Goal: Task Accomplishment & Management: Manage account settings

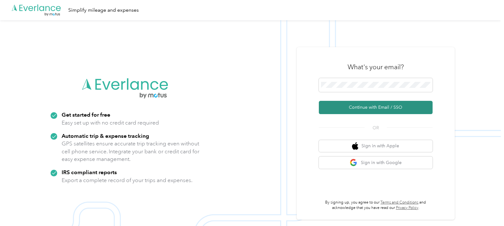
click at [387, 106] on button "Continue with Email / SSO" at bounding box center [376, 107] width 114 height 13
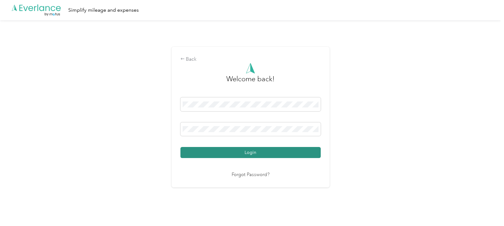
click at [238, 157] on button "Login" at bounding box center [251, 152] width 140 height 11
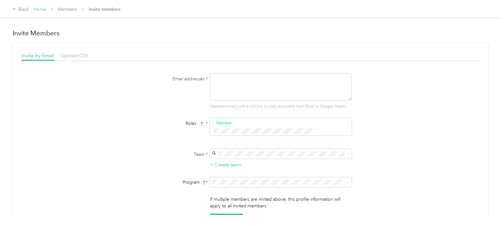
click at [40, 11] on link "Home" at bounding box center [40, 9] width 12 height 5
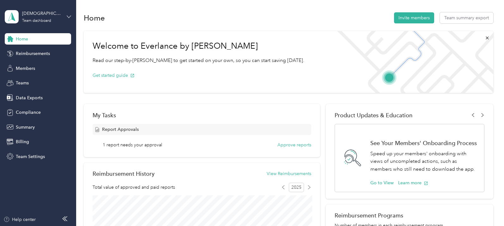
click at [68, 17] on icon at bounding box center [69, 16] width 4 height 2
click at [37, 53] on div "Team dashboard" at bounding box center [27, 52] width 35 height 7
click at [31, 69] on span "Members" at bounding box center [25, 68] width 19 height 7
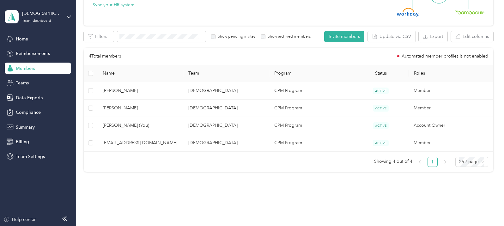
scroll to position [87, 0]
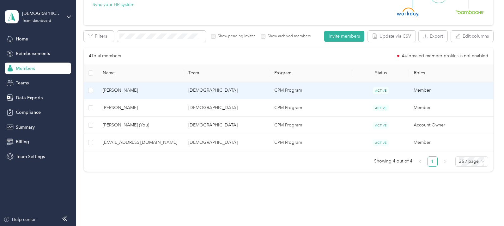
click at [112, 90] on span "[PERSON_NAME]" at bounding box center [141, 90] width 76 height 7
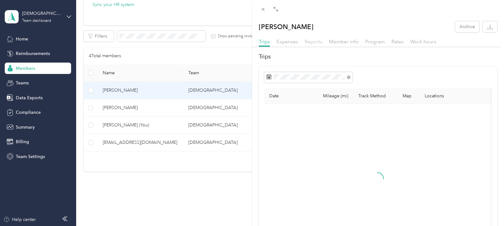
click at [315, 42] on span "Reports" at bounding box center [314, 42] width 18 height 6
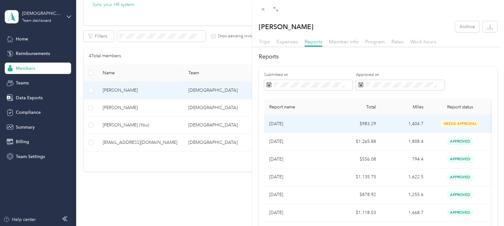
click at [447, 123] on span "needs approval" at bounding box center [461, 123] width 40 height 7
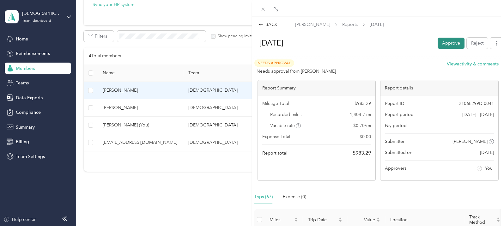
click at [446, 43] on button "Approve" at bounding box center [451, 43] width 27 height 11
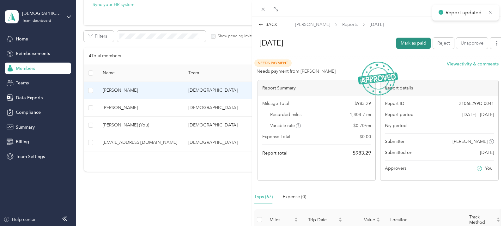
click at [419, 44] on button "Mark as paid" at bounding box center [414, 43] width 34 height 11
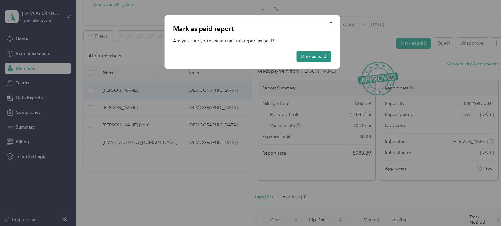
click at [312, 55] on button "Mark as paid" at bounding box center [314, 56] width 34 height 11
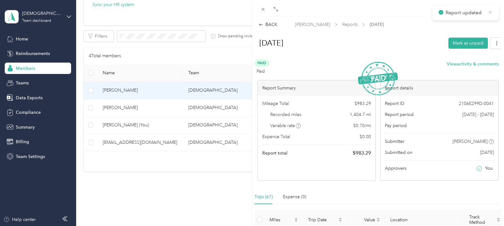
click at [490, 12] on icon at bounding box center [490, 12] width 3 height 3
click at [107, 108] on div "BACK Todd Howerton Reports Sep 2025 Sep 2025 Mark as unpaid Paid Paid View acti…" at bounding box center [252, 113] width 504 height 226
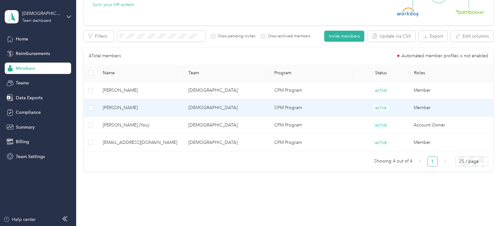
click at [114, 109] on span "[PERSON_NAME]" at bounding box center [141, 107] width 76 height 7
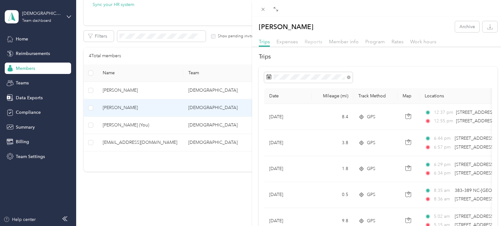
click at [318, 42] on span "Reports" at bounding box center [314, 42] width 18 height 6
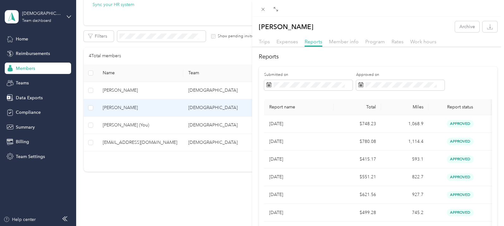
click at [180, 109] on div "Dan Bausum Archive Trips Expenses Reports Member info Program Rates Work hours …" at bounding box center [252, 113] width 504 height 226
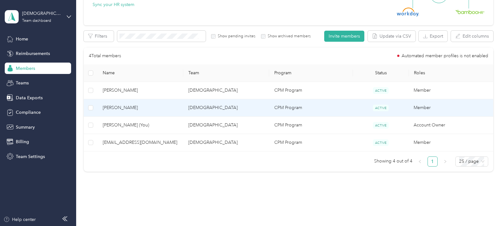
click at [128, 107] on span "[PERSON_NAME]" at bounding box center [141, 107] width 76 height 7
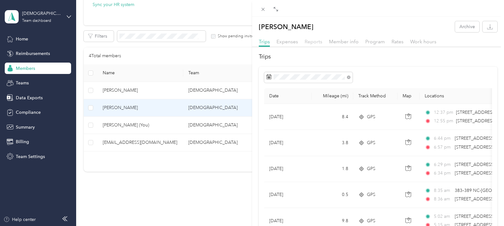
click at [312, 40] on span "Reports" at bounding box center [314, 42] width 18 height 6
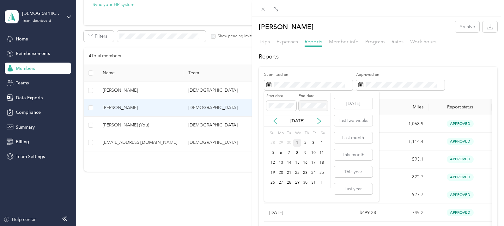
click at [275, 120] on icon at bounding box center [275, 121] width 3 height 6
click at [282, 140] on div "1" at bounding box center [281, 143] width 8 height 8
click at [288, 182] on div "30" at bounding box center [289, 183] width 8 height 8
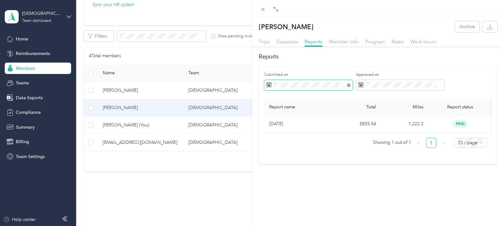
click at [350, 84] on icon at bounding box center [349, 85] width 2 height 2
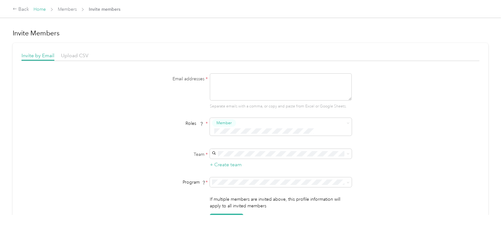
click at [39, 10] on link "Home" at bounding box center [40, 9] width 12 height 5
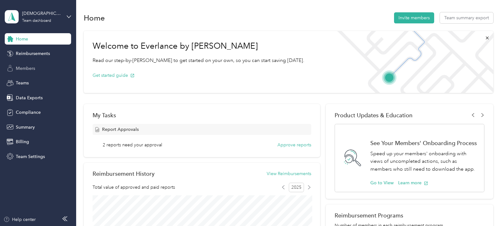
click at [30, 69] on span "Members" at bounding box center [25, 68] width 19 height 7
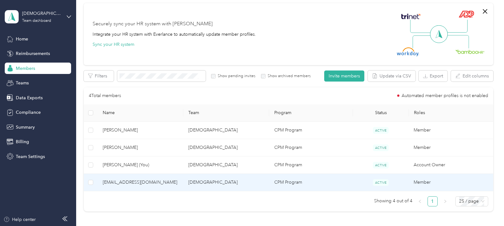
scroll to position [59, 0]
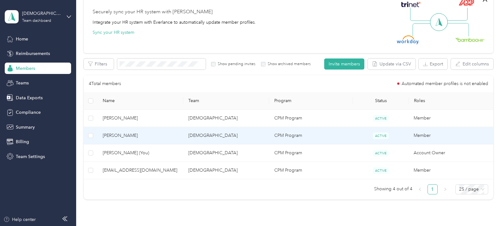
click at [194, 136] on td "[DEMOGRAPHIC_DATA]" at bounding box center [226, 135] width 86 height 17
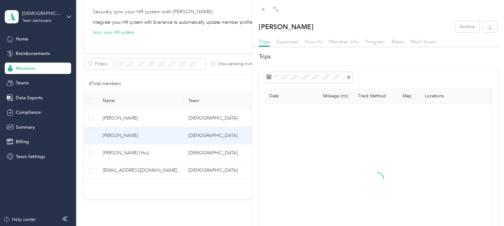
click at [315, 41] on span "Reports" at bounding box center [314, 42] width 18 height 6
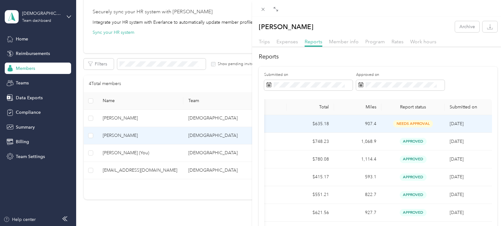
scroll to position [0, 49]
click at [395, 124] on span "needs approval" at bounding box center [413, 123] width 40 height 7
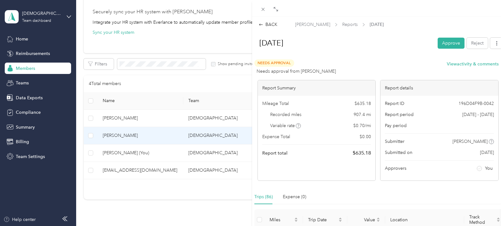
click at [446, 43] on button "Approve" at bounding box center [451, 43] width 27 height 11
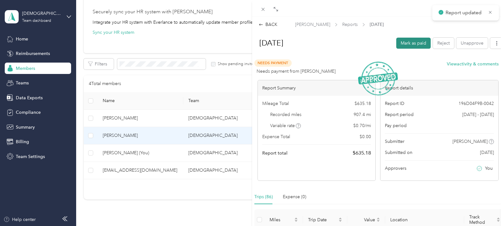
click at [406, 42] on button "Mark as paid" at bounding box center [414, 43] width 34 height 11
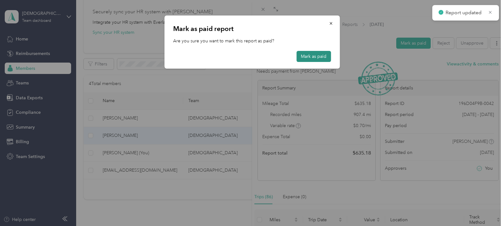
click at [324, 57] on button "Mark as paid" at bounding box center [314, 56] width 34 height 11
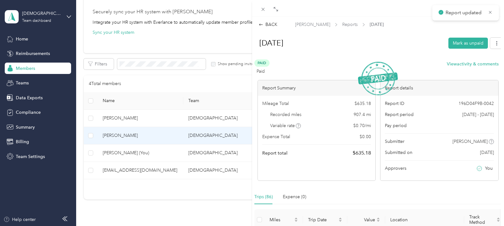
click at [127, 168] on div "BACK [PERSON_NAME] Reports [DATE] [DATE] Mark as unpaid Paid Paid View activity…" at bounding box center [252, 113] width 504 height 226
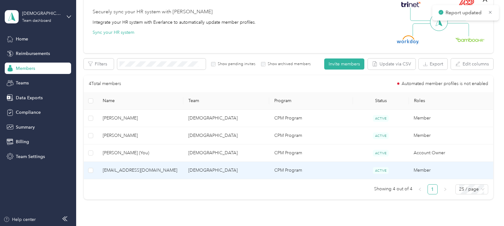
click at [131, 171] on span "[EMAIL_ADDRESS][DOMAIN_NAME]" at bounding box center [141, 170] width 76 height 7
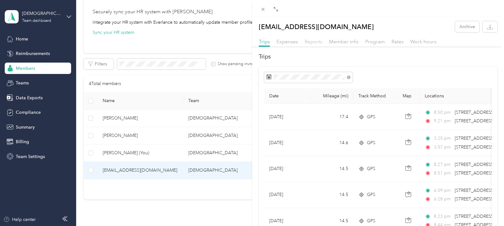
click at [315, 41] on span "Reports" at bounding box center [314, 42] width 18 height 6
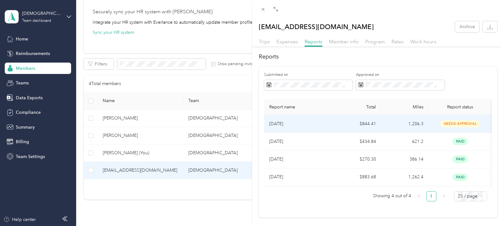
click at [386, 124] on td "1,206.3" at bounding box center [404, 124] width 47 height 18
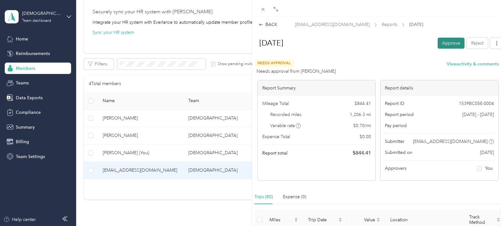
click at [442, 42] on button "Approve" at bounding box center [451, 43] width 27 height 11
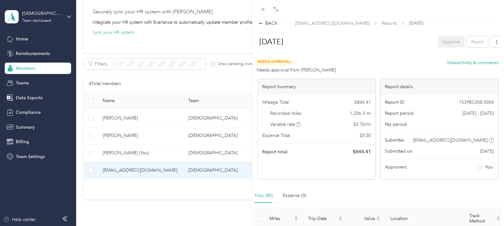
scroll to position [0, 0]
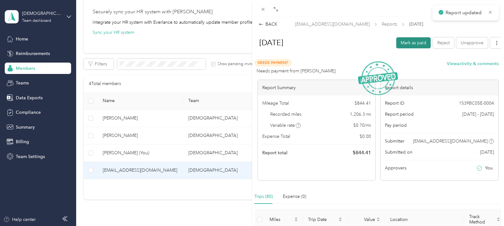
click at [412, 44] on button "Mark as paid" at bounding box center [414, 42] width 34 height 11
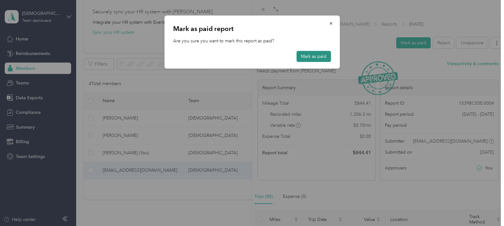
click at [319, 59] on button "Mark as paid" at bounding box center [314, 56] width 34 height 11
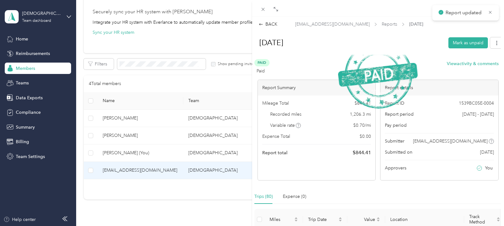
scroll to position [0, 0]
